Goal: Task Accomplishment & Management: Use online tool/utility

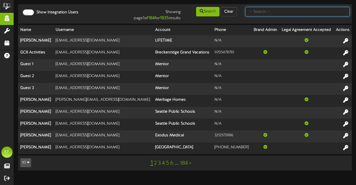
click at [258, 10] on input "text" at bounding box center [297, 11] width 104 height 9
type input "picklr"
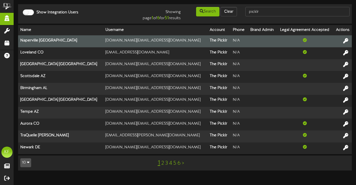
click at [103, 44] on td "naperville.il@thepicklrfranchise.com" at bounding box center [155, 41] width 104 height 12
click at [345, 43] on icon at bounding box center [345, 40] width 6 height 6
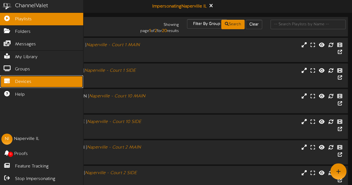
click at [21, 75] on link "Devices" at bounding box center [41, 81] width 83 height 13
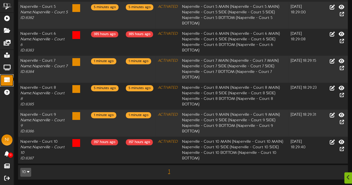
scroll to position [188, 0]
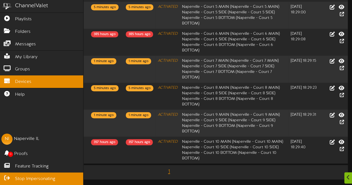
click at [27, 178] on span "Stop Impersonating" at bounding box center [35, 179] width 40 height 6
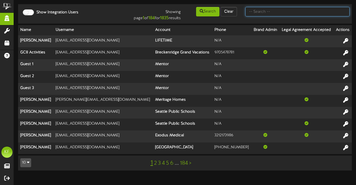
click at [263, 12] on input "text" at bounding box center [297, 11] width 104 height 9
type input "p"
type input "jena"
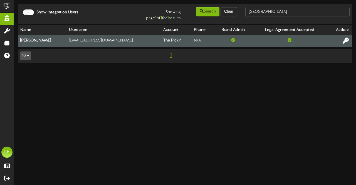
click at [347, 42] on icon at bounding box center [345, 40] width 6 height 6
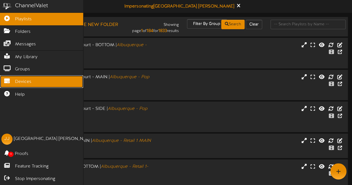
click at [15, 75] on link "Devices" at bounding box center [41, 81] width 83 height 13
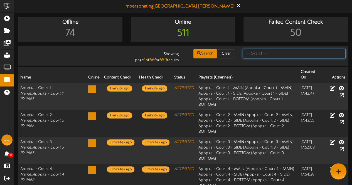
click at [253, 52] on input "text" at bounding box center [293, 53] width 103 height 9
type input "centereach"
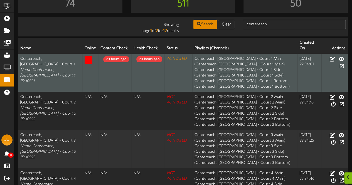
scroll to position [29, 0]
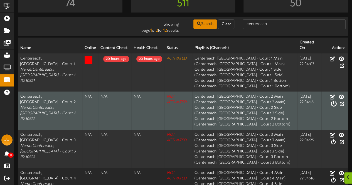
click at [336, 101] on icon at bounding box center [333, 104] width 6 height 6
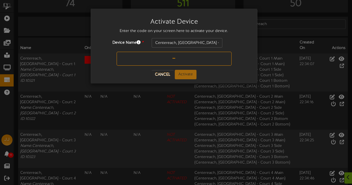
click at [173, 66] on div "Device Name * Centereach, NY - Court 2" at bounding box center [174, 54] width 158 height 32
click at [171, 62] on input "text" at bounding box center [173, 59] width 115 height 14
type input "67G1M1"
click at [183, 70] on button "Activate" at bounding box center [186, 74] width 22 height 9
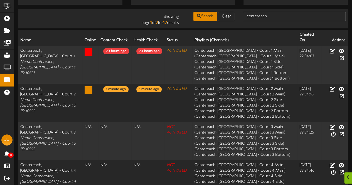
scroll to position [38, 0]
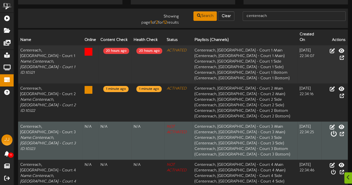
click at [336, 131] on icon at bounding box center [333, 134] width 6 height 6
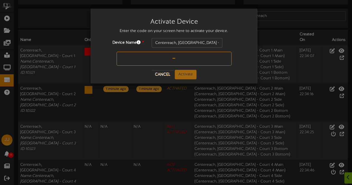
click at [177, 59] on input "text" at bounding box center [173, 59] width 115 height 14
type input "E2AVK6"
click at [182, 70] on button "Activate" at bounding box center [186, 74] width 22 height 9
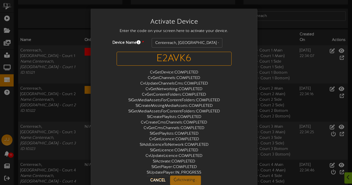
scroll to position [0, 0]
